Goal: Find specific page/section: Find specific page/section

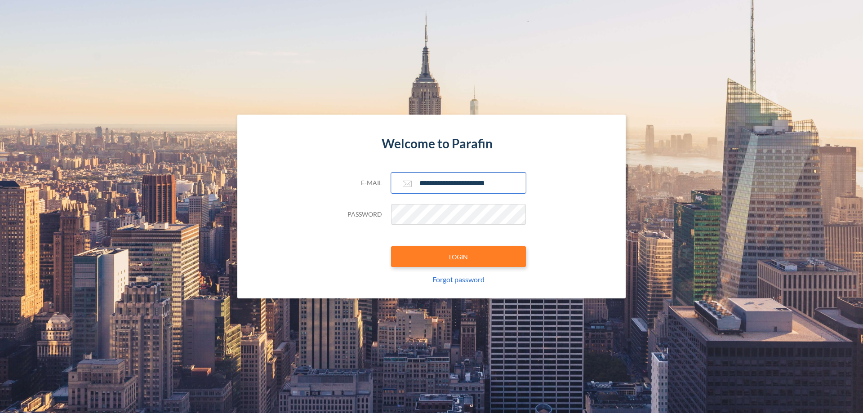
type input "**********"
click at [459, 257] on button "LOGIN" at bounding box center [458, 256] width 135 height 21
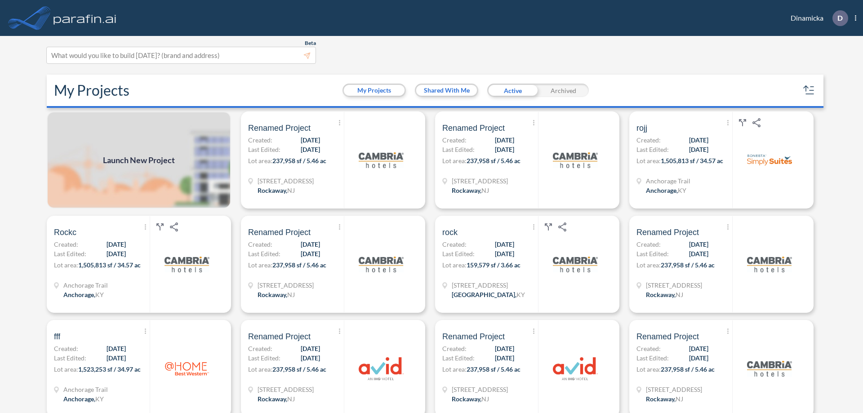
scroll to position [2, 0]
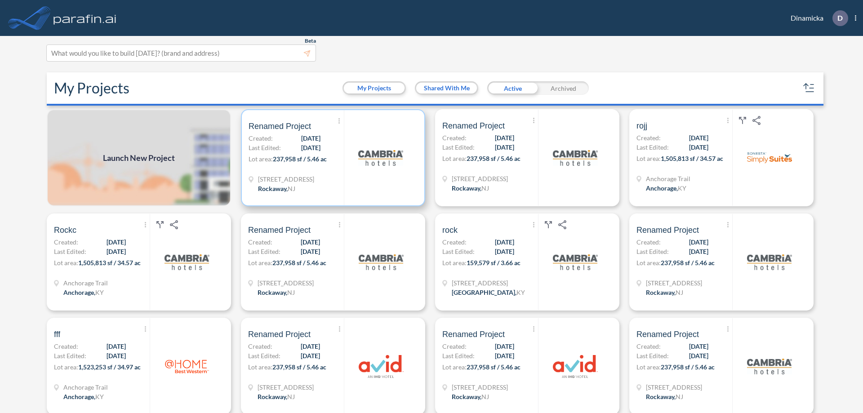
click at [331, 158] on p "Lot area: 237,958 sf / 5.46 ac" at bounding box center [296, 160] width 95 height 13
